Goal: Contribute content: Add original content to the website for others to see

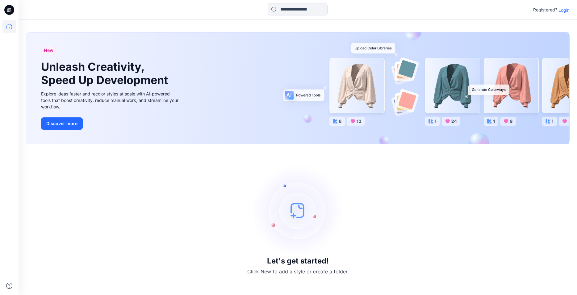
click at [566, 10] on p "Login" at bounding box center [564, 10] width 11 height 6
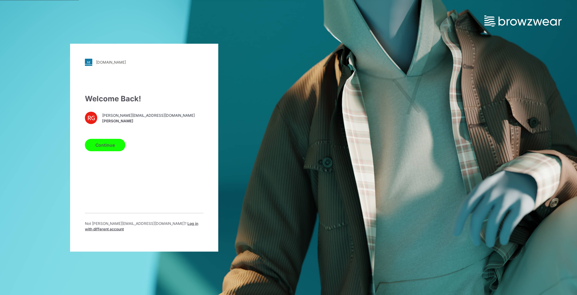
click at [108, 148] on button "Continue" at bounding box center [105, 145] width 40 height 12
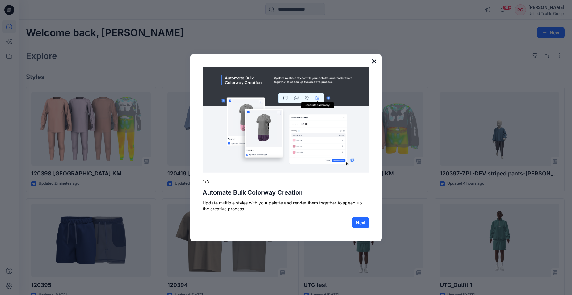
click at [375, 60] on button "×" at bounding box center [374, 61] width 6 height 10
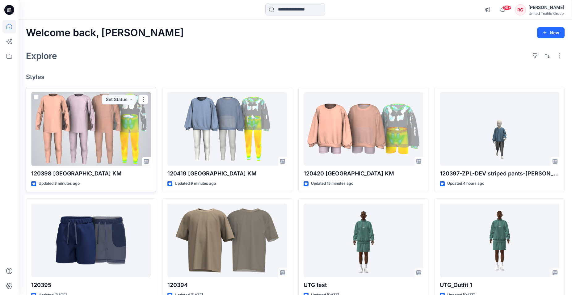
click at [108, 136] on div at bounding box center [91, 129] width 120 height 74
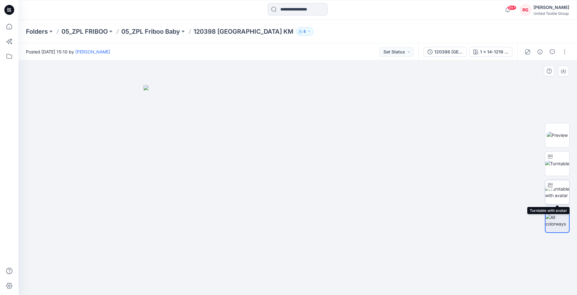
click at [555, 191] on img at bounding box center [558, 192] width 24 height 13
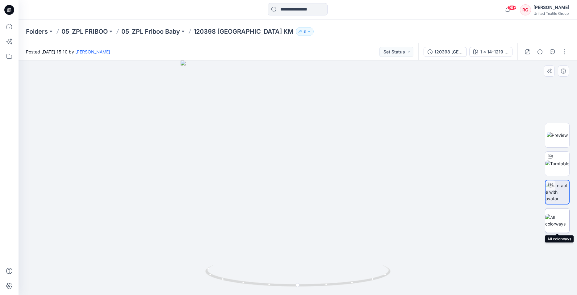
click at [558, 221] on img at bounding box center [558, 220] width 24 height 13
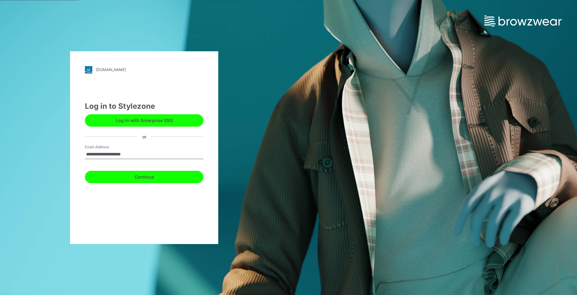
click at [141, 175] on button "Continue" at bounding box center [144, 177] width 119 height 12
click at [125, 155] on input "**********" at bounding box center [144, 154] width 119 height 9
click at [144, 173] on button "Continue" at bounding box center [144, 177] width 119 height 12
click at [140, 178] on button "Continue" at bounding box center [144, 177] width 119 height 12
click at [140, 177] on button "Continue" at bounding box center [144, 177] width 119 height 12
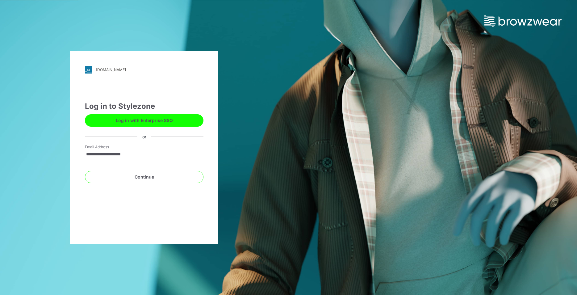
click at [126, 154] on input "**********" at bounding box center [144, 154] width 119 height 9
click at [133, 154] on input "**********" at bounding box center [144, 154] width 119 height 9
click at [141, 177] on button "Continue" at bounding box center [144, 177] width 119 height 12
click at [147, 178] on button "Continue" at bounding box center [144, 177] width 119 height 12
click at [149, 177] on button "Continue" at bounding box center [144, 177] width 119 height 12
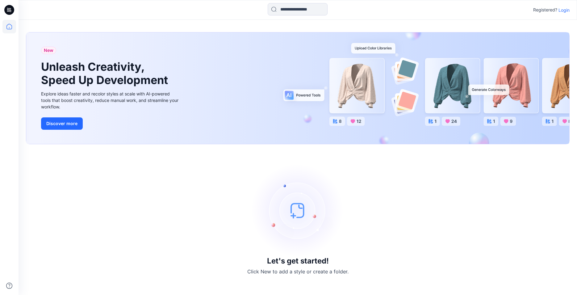
click at [563, 11] on p "Login" at bounding box center [564, 10] width 11 height 6
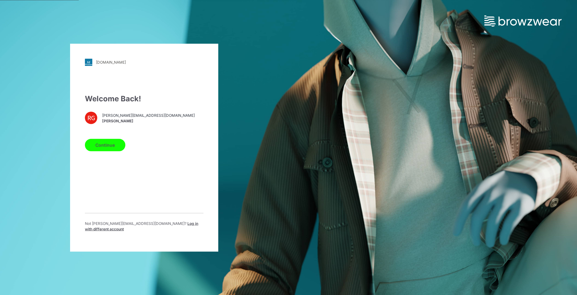
click at [111, 146] on button "Continue" at bounding box center [105, 145] width 40 height 12
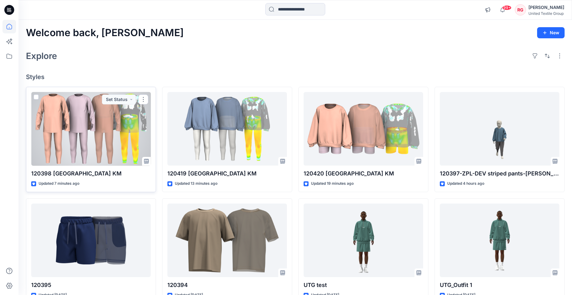
click at [118, 128] on div at bounding box center [91, 129] width 120 height 74
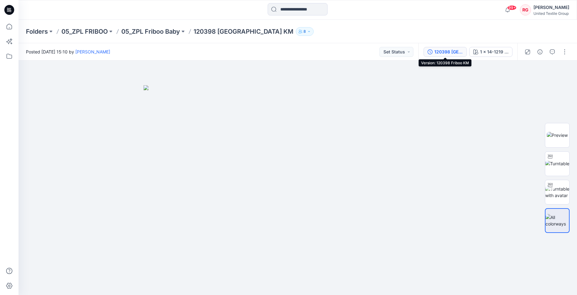
click at [456, 54] on div "120398 Friboo KM" at bounding box center [449, 52] width 28 height 7
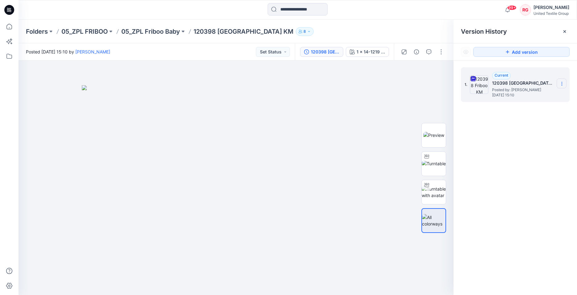
click at [560, 83] on icon at bounding box center [562, 83] width 5 height 5
click at [537, 95] on span "Download Source BW File" at bounding box center [531, 95] width 52 height 7
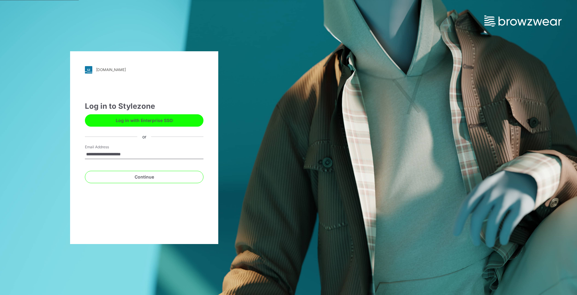
click at [133, 154] on input "**********" at bounding box center [144, 154] width 119 height 9
click at [139, 178] on button "Continue" at bounding box center [144, 177] width 119 height 12
click at [152, 177] on button "Continue" at bounding box center [144, 177] width 119 height 12
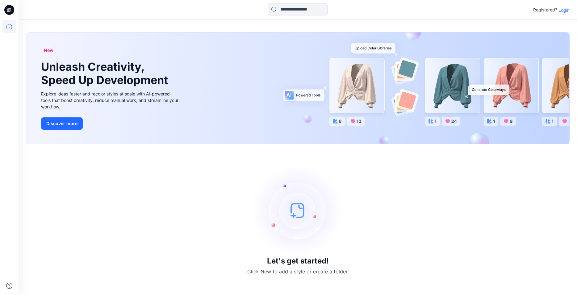
click at [565, 8] on p "Login" at bounding box center [564, 10] width 11 height 6
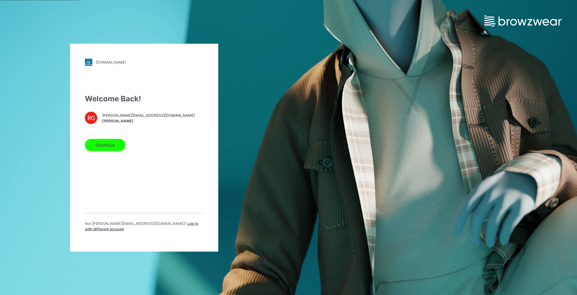
click at [105, 151] on button "Continue" at bounding box center [105, 145] width 40 height 12
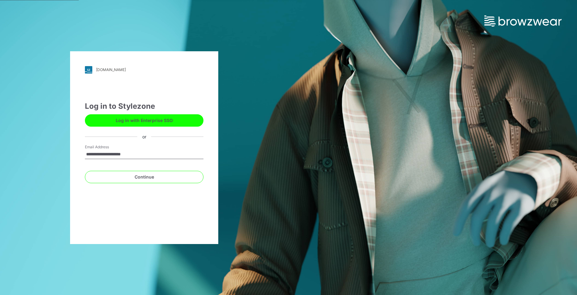
click at [123, 155] on input "**********" at bounding box center [144, 154] width 119 height 9
click at [138, 176] on button "Continue" at bounding box center [144, 177] width 119 height 12
click at [148, 178] on button "Continue" at bounding box center [144, 177] width 119 height 12
click at [139, 176] on button "Continue" at bounding box center [144, 177] width 119 height 12
click at [150, 177] on button "Continue" at bounding box center [144, 177] width 119 height 12
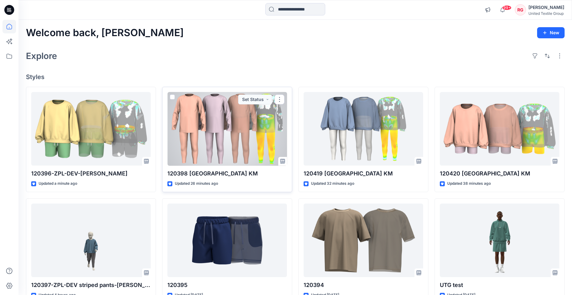
click at [239, 129] on div at bounding box center [227, 129] width 120 height 74
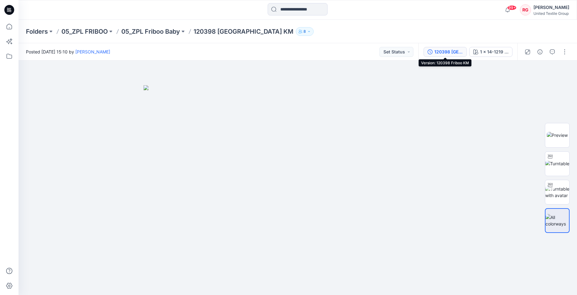
click at [454, 51] on div "120398 [GEOGRAPHIC_DATA] KM" at bounding box center [449, 52] width 28 height 7
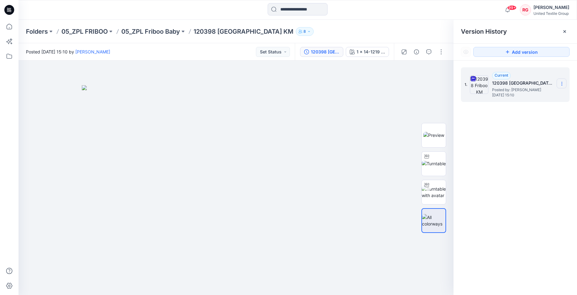
click at [562, 83] on icon at bounding box center [562, 83] width 5 height 5
click at [539, 97] on span "Download Source BW File" at bounding box center [531, 95] width 52 height 7
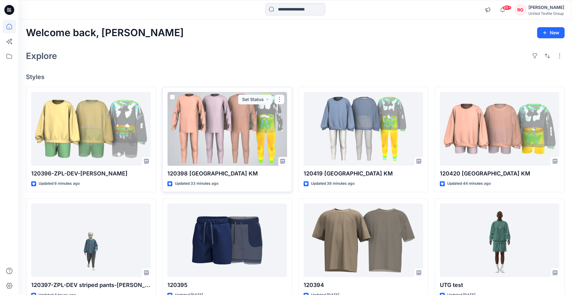
click at [224, 127] on div at bounding box center [227, 129] width 120 height 74
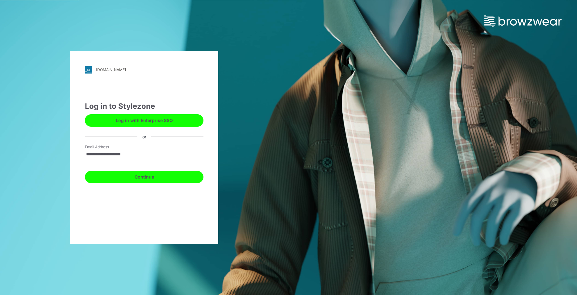
click at [148, 178] on button "Continue" at bounding box center [144, 177] width 119 height 12
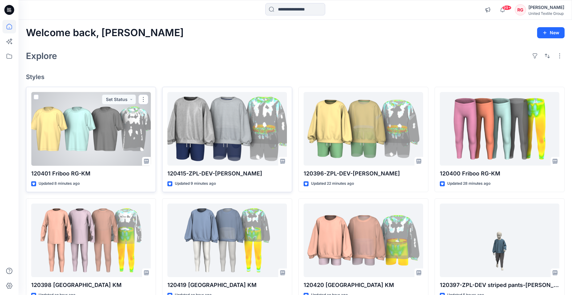
click at [84, 128] on div at bounding box center [91, 129] width 120 height 74
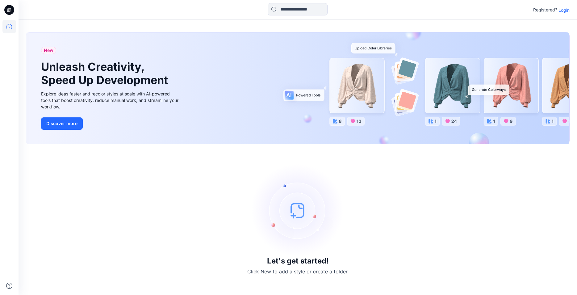
click at [562, 10] on p "Login" at bounding box center [564, 10] width 11 height 6
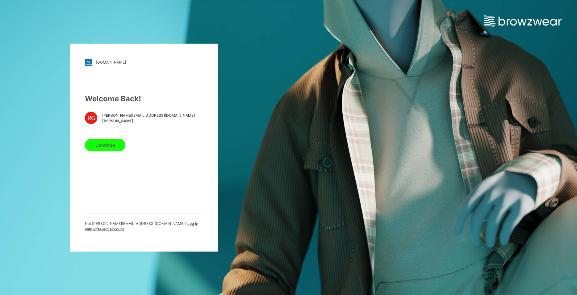
click at [114, 148] on button "Continue" at bounding box center [105, 145] width 40 height 12
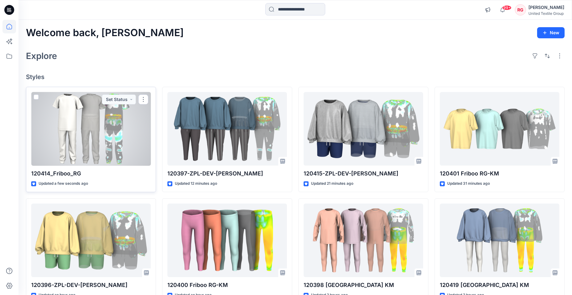
click at [105, 128] on div at bounding box center [91, 129] width 120 height 74
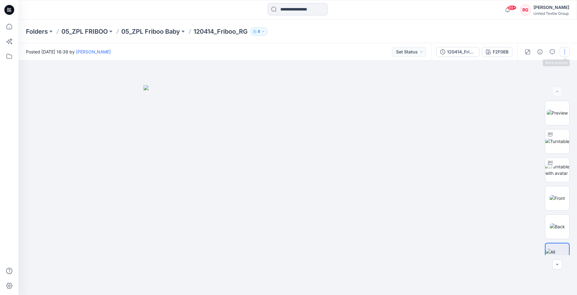
click at [565, 53] on button "button" at bounding box center [565, 52] width 10 height 10
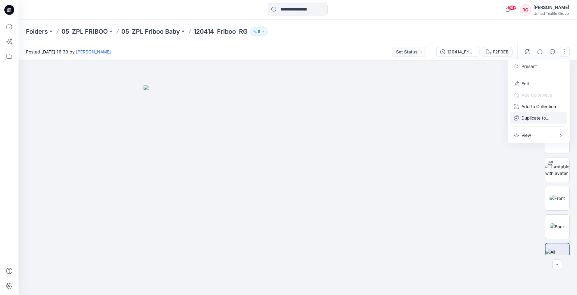
click at [538, 117] on p "Duplicate to..." at bounding box center [536, 118] width 28 height 6
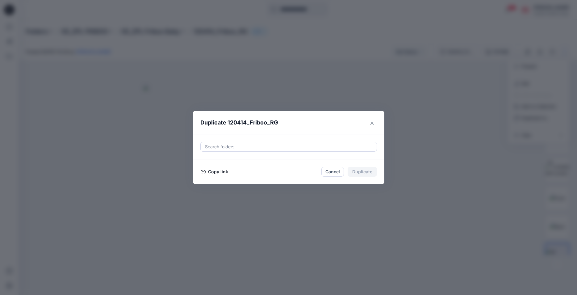
click at [217, 173] on button "Copy link" at bounding box center [215, 171] width 28 height 7
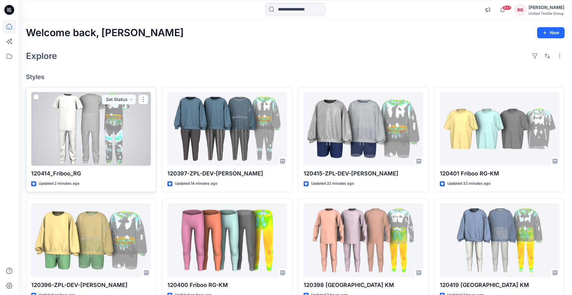
click at [112, 128] on div at bounding box center [91, 129] width 120 height 74
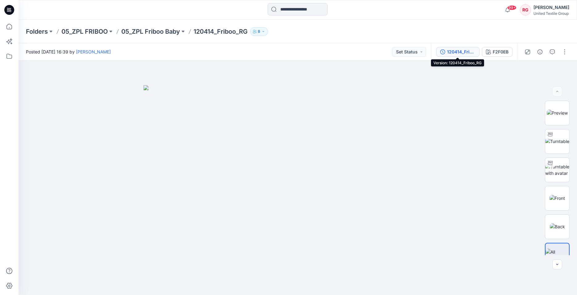
click at [473, 51] on div "120414_Friboo_RG" at bounding box center [461, 52] width 28 height 7
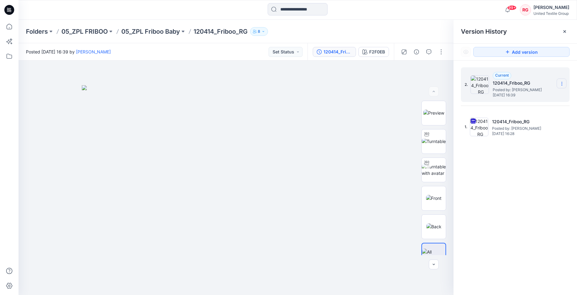
click at [562, 84] on icon at bounding box center [562, 83] width 5 height 5
click at [390, 100] on img at bounding box center [236, 190] width 309 height 210
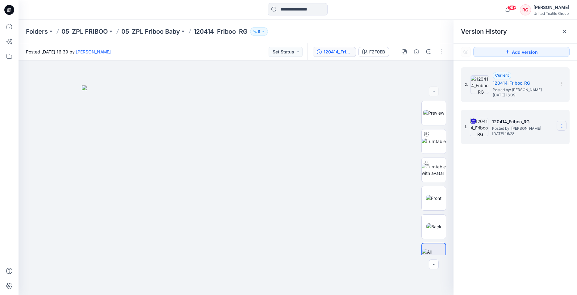
click at [560, 125] on icon at bounding box center [562, 126] width 5 height 5
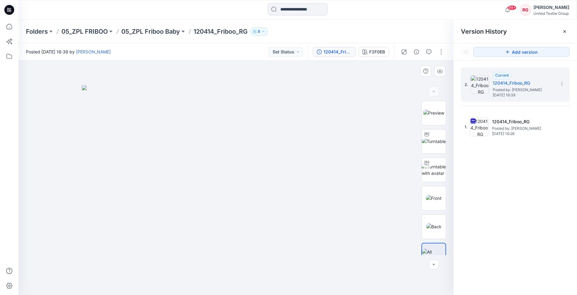
click at [370, 119] on img at bounding box center [236, 190] width 309 height 210
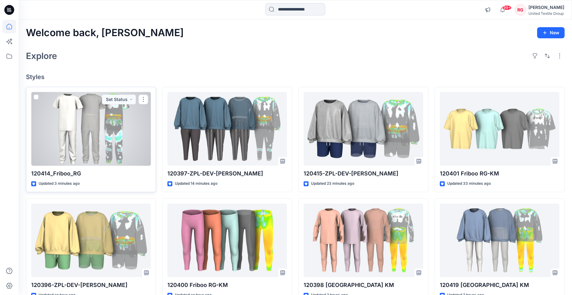
click at [103, 136] on div at bounding box center [91, 129] width 120 height 74
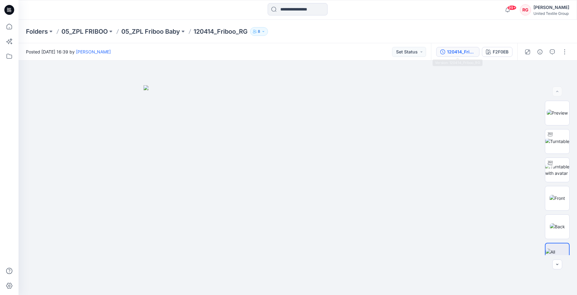
click at [467, 52] on div "120414_Friboo_RG" at bounding box center [461, 52] width 28 height 7
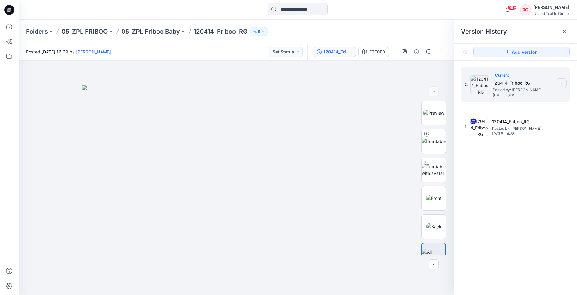
click at [562, 84] on icon at bounding box center [562, 83] width 5 height 5
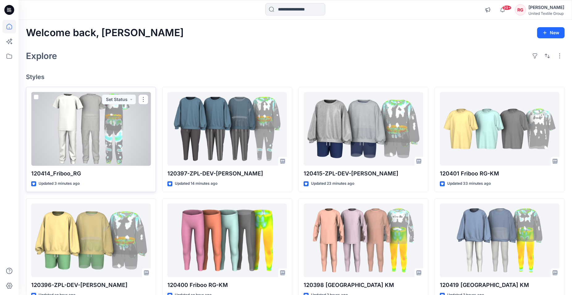
click at [94, 128] on div at bounding box center [91, 129] width 120 height 74
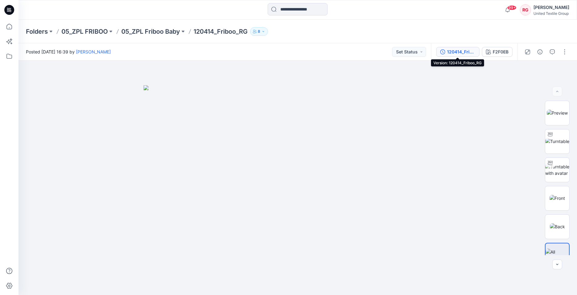
click at [453, 53] on div "120414_Friboo_RG" at bounding box center [461, 52] width 28 height 7
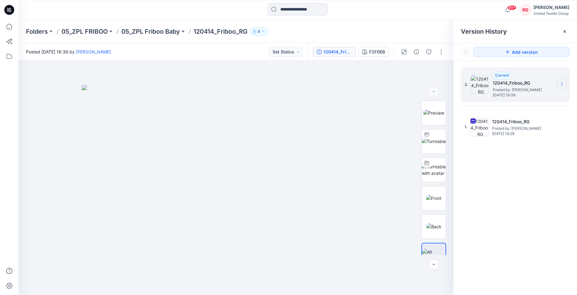
click at [563, 82] on icon at bounding box center [562, 83] width 5 height 5
click at [386, 94] on img at bounding box center [236, 190] width 309 height 210
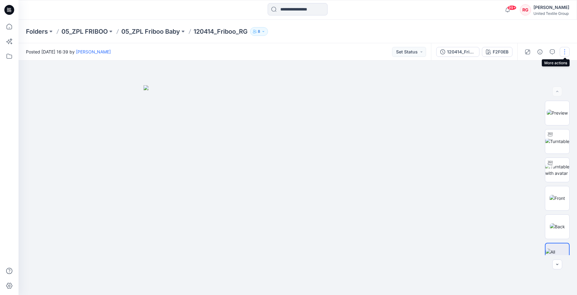
click at [566, 51] on button "button" at bounding box center [565, 52] width 10 height 10
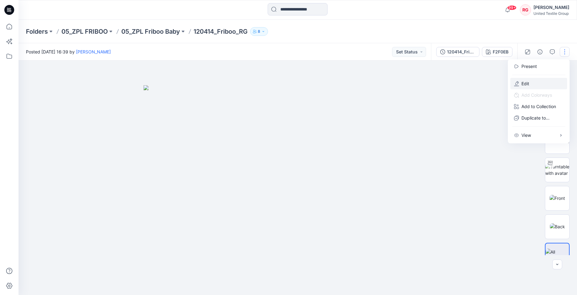
click at [529, 82] on p "Edit" at bounding box center [526, 83] width 8 height 6
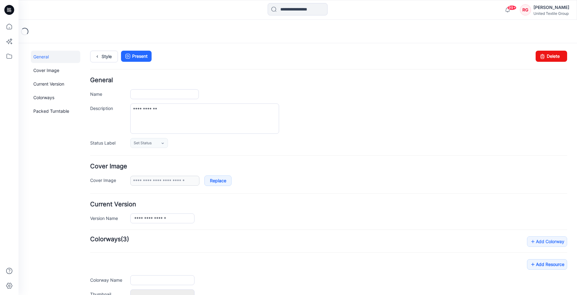
type input "**********"
type input "******"
type input "**********"
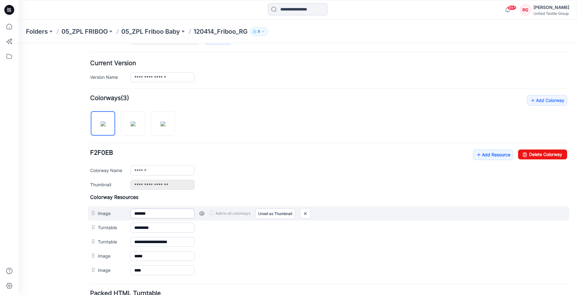
scroll to position [158, 0]
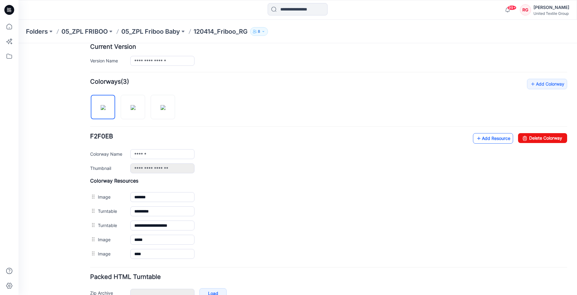
click at [479, 140] on link "Add Resource" at bounding box center [493, 138] width 40 height 11
